Goal: Navigation & Orientation: Find specific page/section

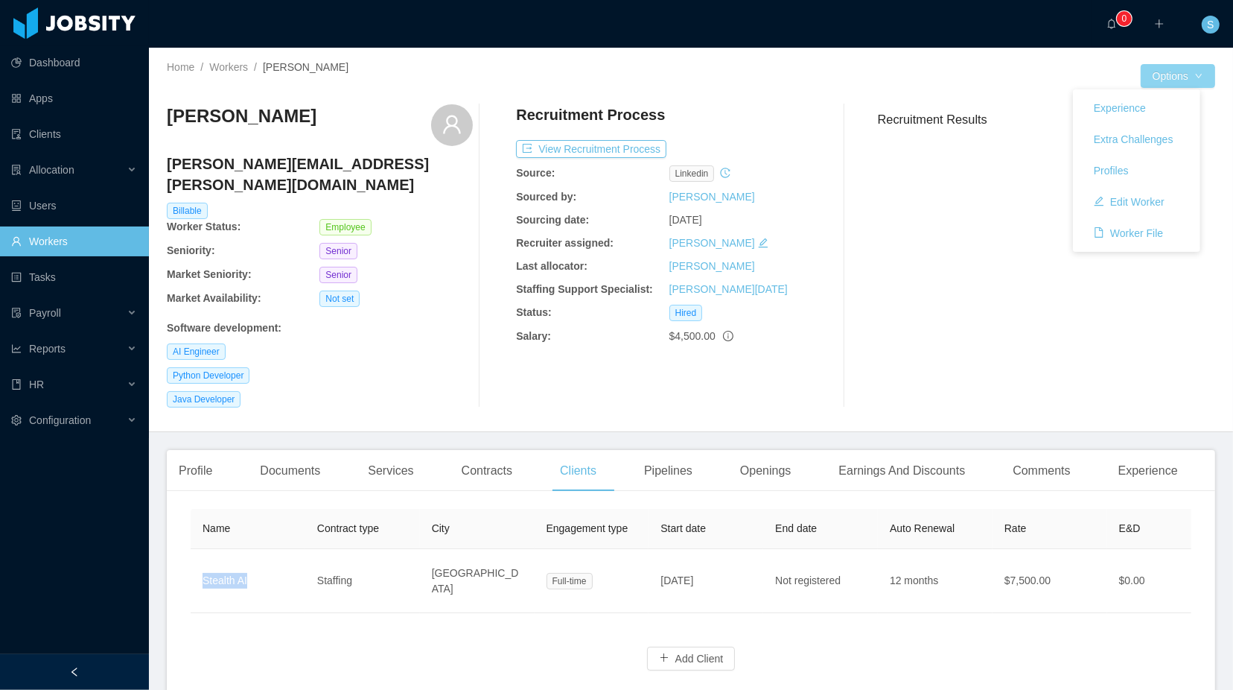
click at [1163, 82] on button "Options" at bounding box center [1178, 76] width 74 height 24
click at [1145, 103] on button "Experience" at bounding box center [1120, 108] width 76 height 24
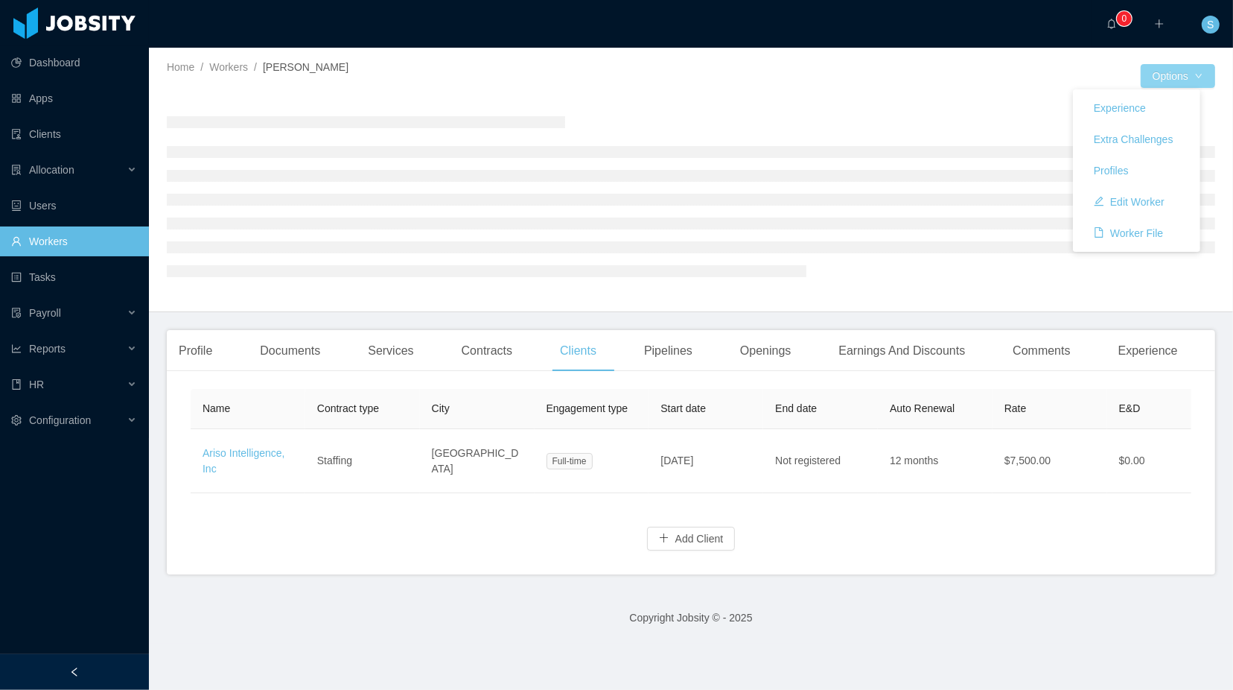
click at [1151, 78] on button "Options" at bounding box center [1178, 76] width 74 height 24
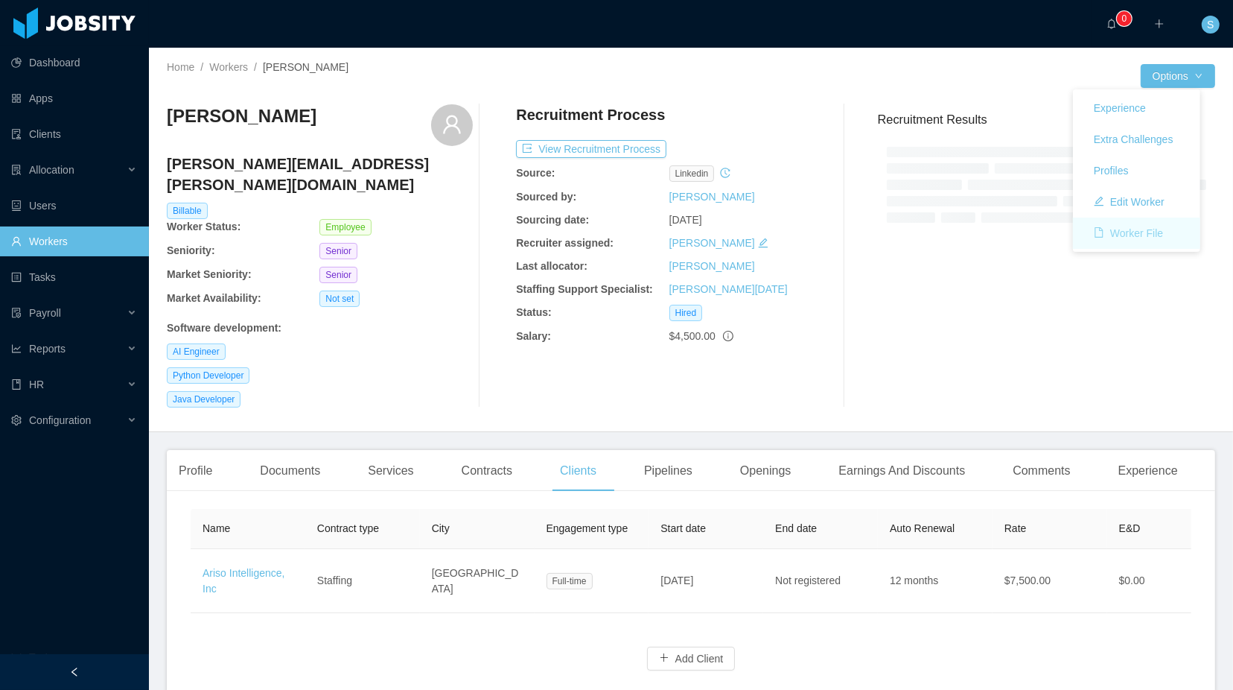
click at [1143, 231] on button "Worker File" at bounding box center [1128, 233] width 93 height 24
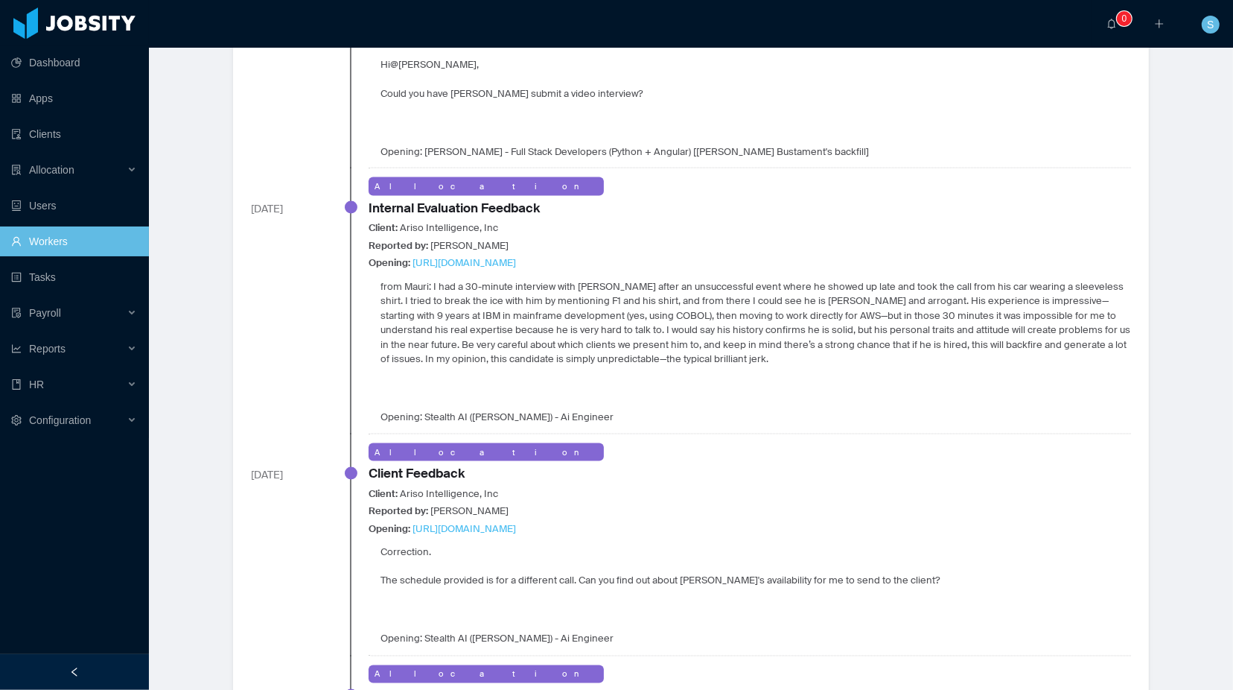
scroll to position [1888, 0]
